Goal: Task Accomplishment & Management: Manage account settings

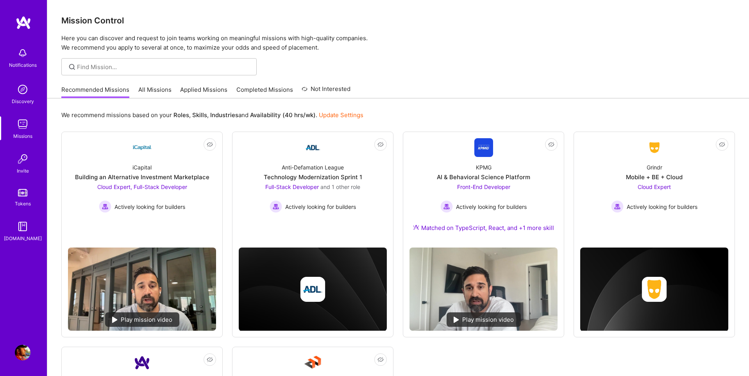
click at [199, 91] on link "Applied Missions" at bounding box center [203, 92] width 47 height 13
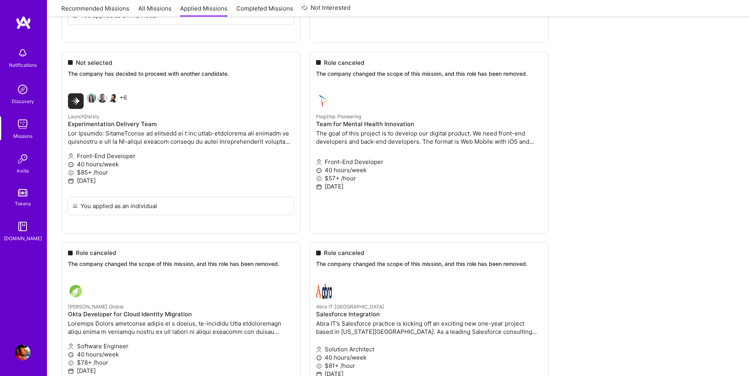
scroll to position [708, 0]
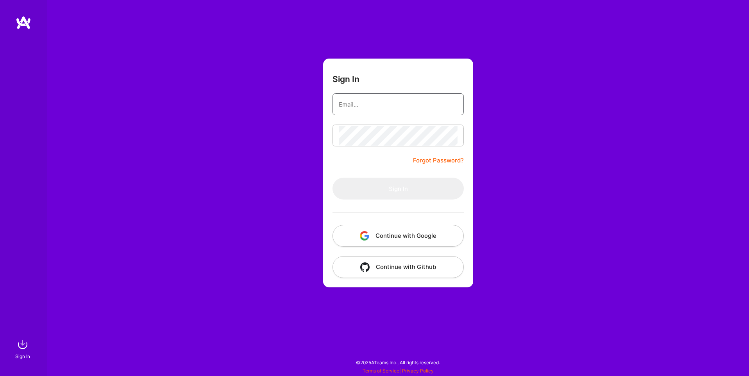
type input "sarahjanemills@gmail.com"
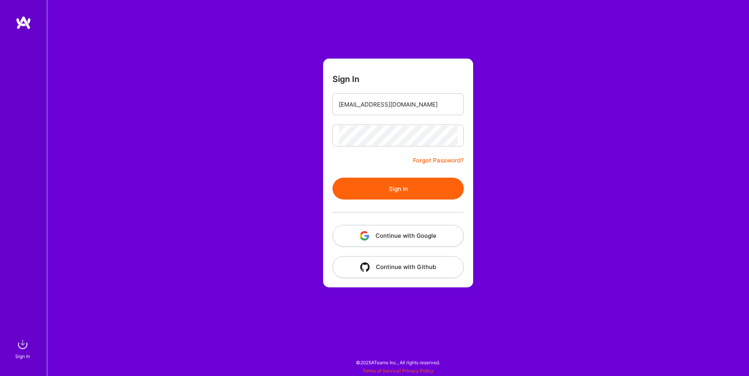
click at [434, 237] on button "Continue with Google" at bounding box center [398, 236] width 131 height 22
